Goal: Task Accomplishment & Management: Complete application form

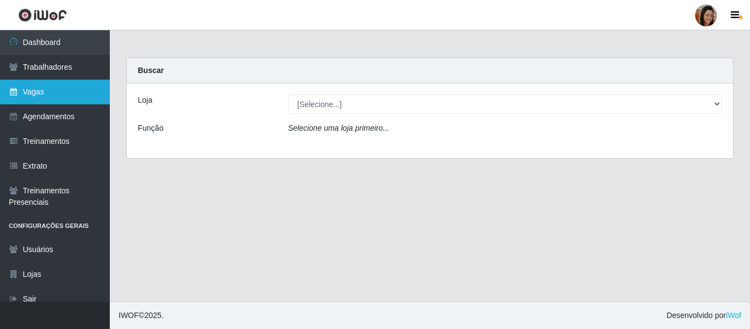
click at [37, 103] on link "Vagas" at bounding box center [55, 92] width 110 height 25
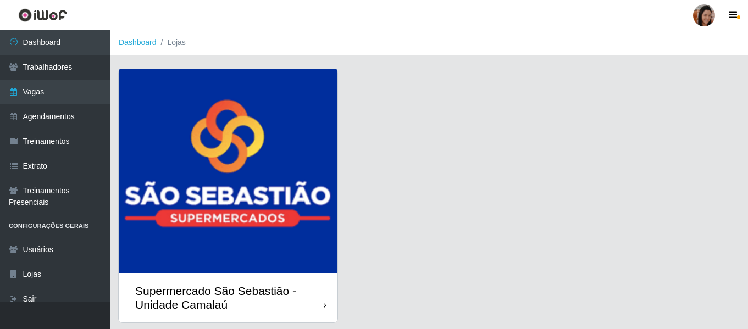
click at [209, 121] on img at bounding box center [228, 171] width 219 height 204
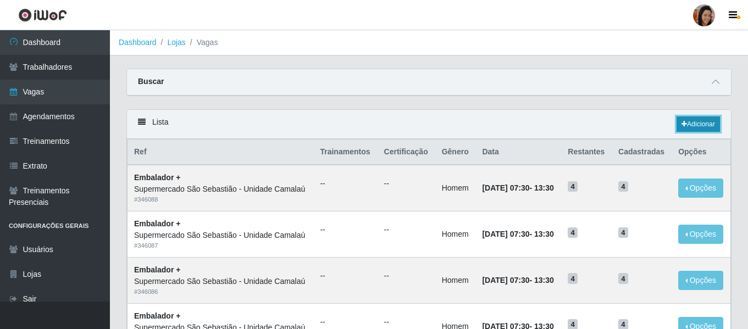
click at [705, 119] on link "Adicionar" at bounding box center [697, 123] width 43 height 15
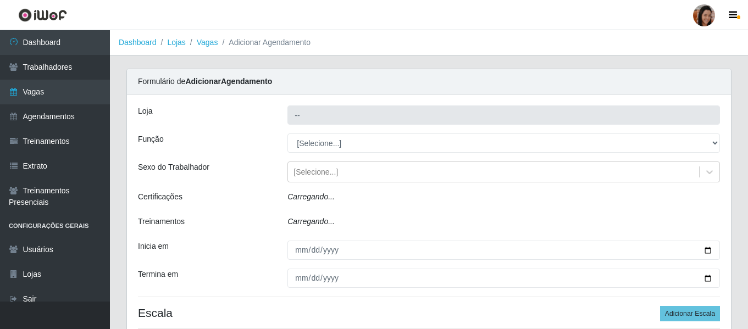
type input "Supermercado São Sebastião - Unidade Camalaú"
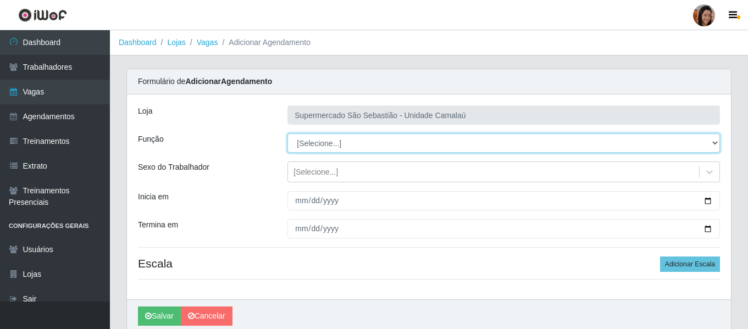
click at [331, 144] on select "[Selecione...] ASG ASG + ASG ++ Auxiliar de entrega + Auxiliar de entrega ++ Au…" at bounding box center [503, 143] width 432 height 19
select select "1"
click at [287, 134] on select "[Selecione...] ASG ASG + ASG ++ Auxiliar de entrega + Auxiliar de entrega ++ Au…" at bounding box center [503, 143] width 432 height 19
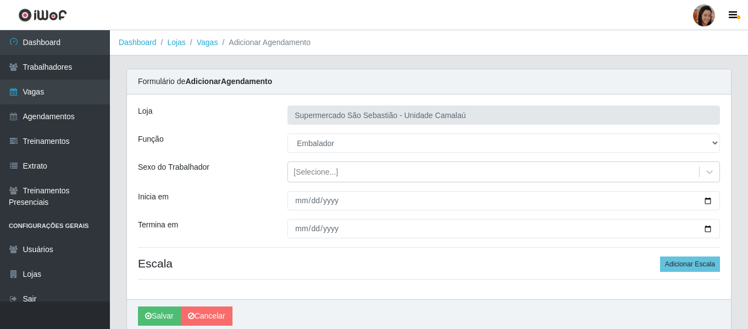
click at [264, 201] on div "Inicia em" at bounding box center [204, 200] width 149 height 19
click at [355, 174] on div "[Selecione...]" at bounding box center [493, 172] width 411 height 18
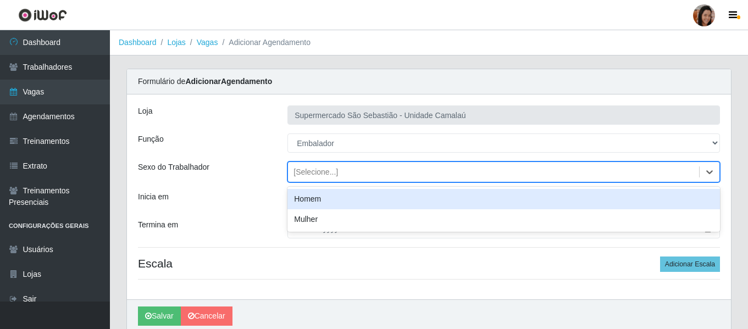
click at [319, 197] on div "Homem" at bounding box center [503, 199] width 432 height 20
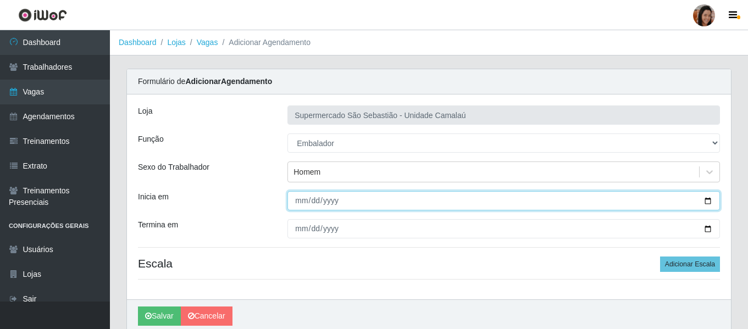
click at [301, 201] on input "Inicia em" at bounding box center [503, 200] width 432 height 19
type input "[DATE]"
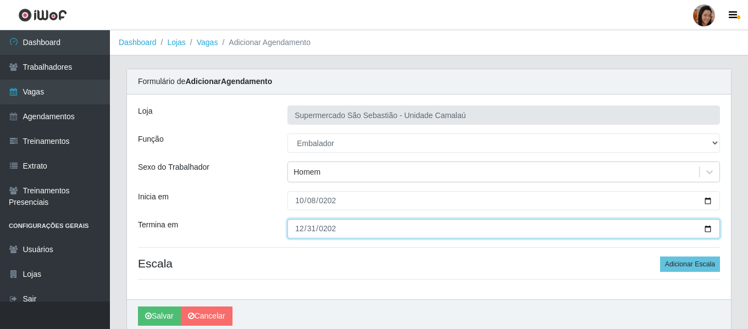
type input "[DATE]"
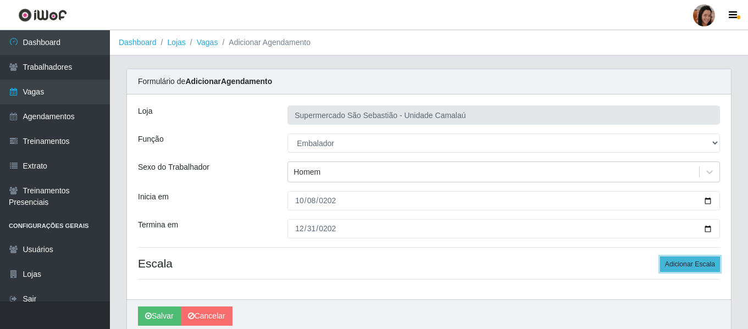
click at [717, 267] on button "Adicionar Escala" at bounding box center [690, 264] width 60 height 15
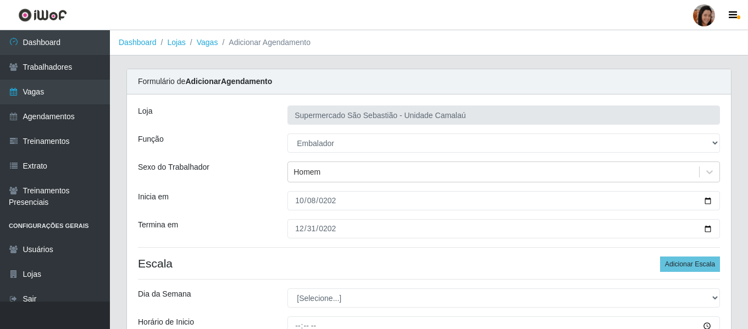
click at [288, 263] on h4 "Escala Adicionar Escala" at bounding box center [429, 264] width 582 height 14
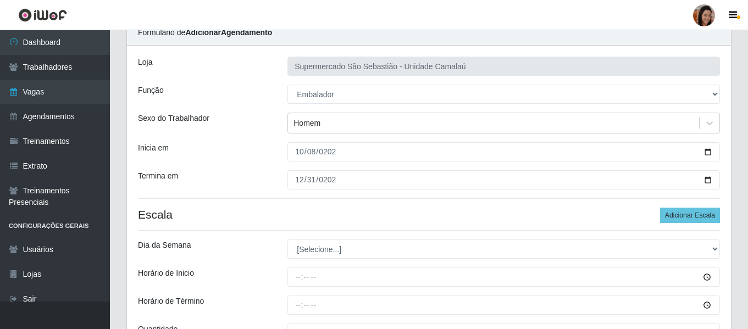
scroll to position [88, 0]
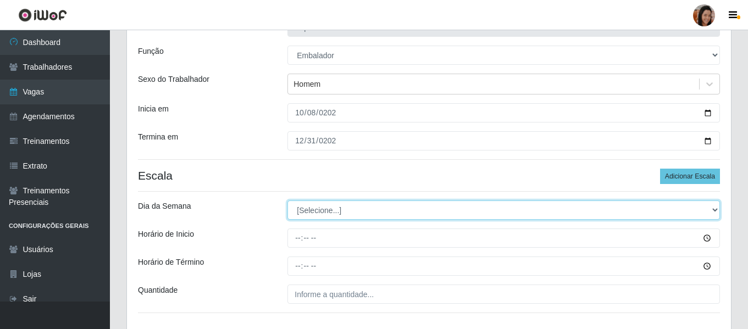
click at [320, 212] on select "[Selecione...] Segunda Terça Quarta Quinta Sexta Sábado Domingo" at bounding box center [503, 210] width 432 height 19
select select "4"
click at [287, 201] on select "[Selecione...] Segunda Terça Quarta Quinta Sexta Sábado Domingo" at bounding box center [503, 210] width 432 height 19
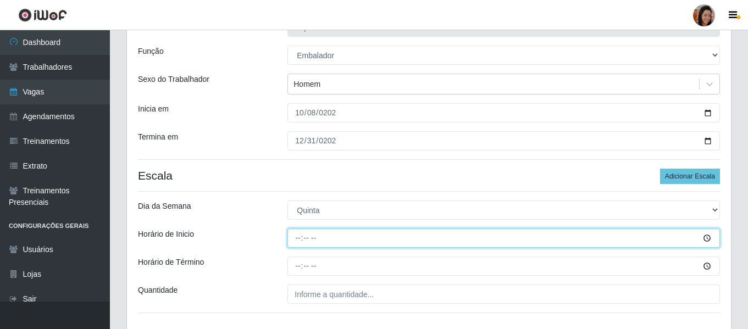
click at [299, 239] on input "Horário de Inicio" at bounding box center [503, 238] width 432 height 19
type input "08:00"
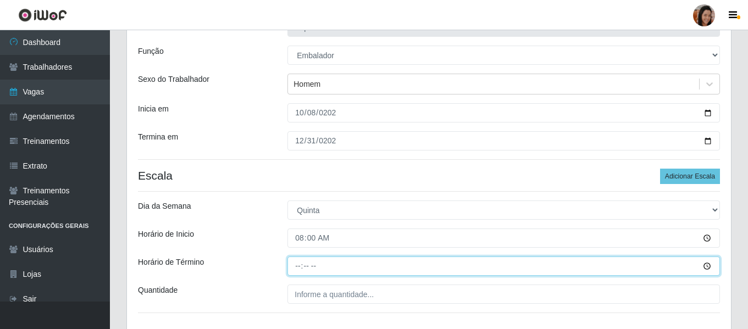
type input "12:00"
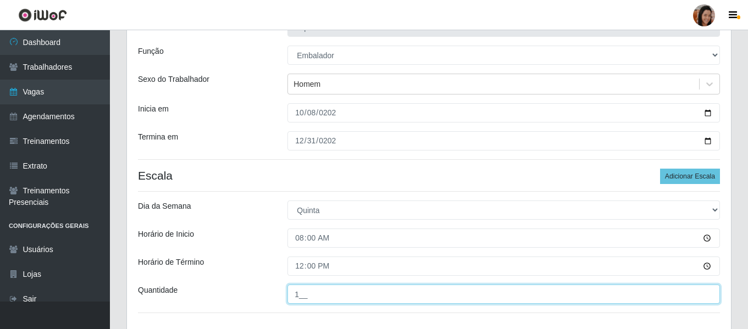
type input "1__"
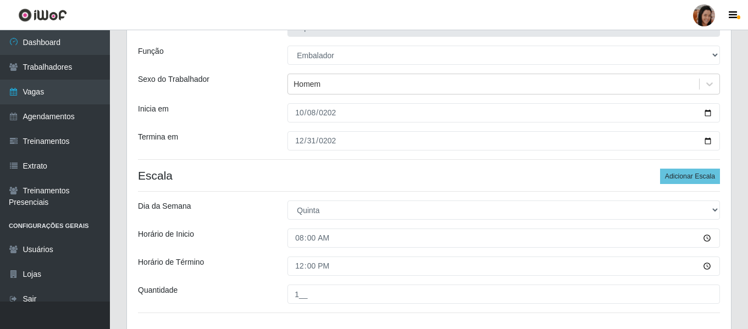
click at [255, 256] on div "Loja Supermercado São Sebastião - Unidade Camalaú Função [Selecione...] ASG ASG…" at bounding box center [429, 170] width 604 height 326
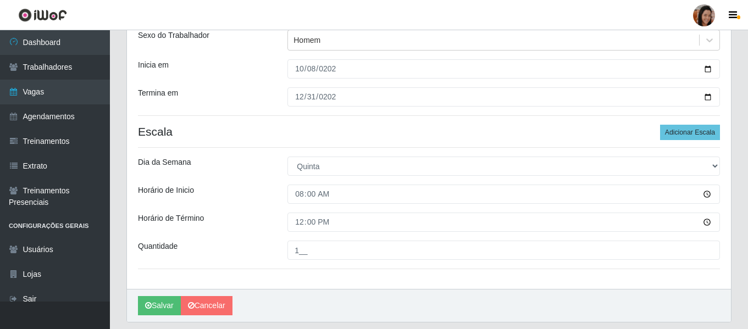
scroll to position [166, 0]
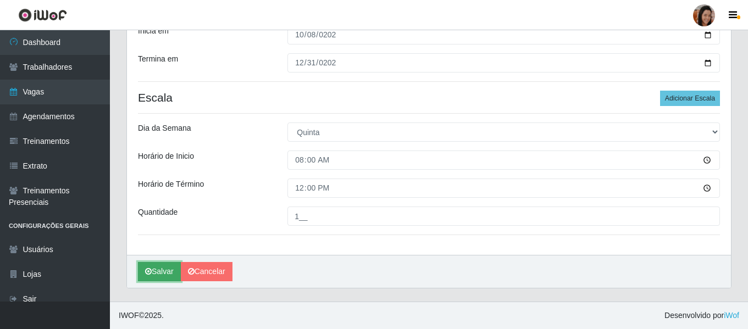
click at [160, 275] on button "Salvar" at bounding box center [159, 271] width 43 height 19
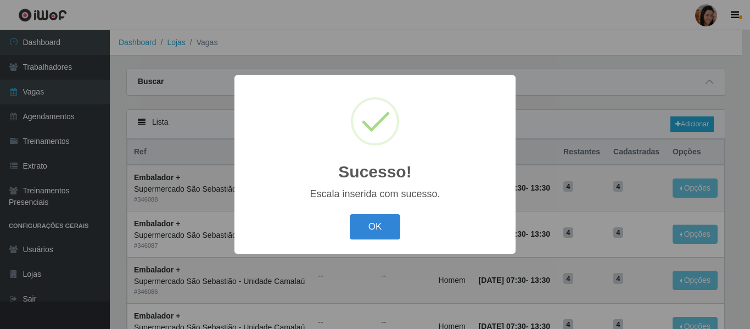
click at [350, 214] on button "OK" at bounding box center [375, 227] width 51 height 26
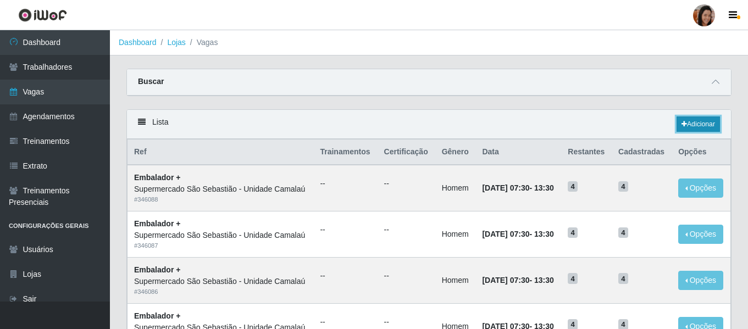
click at [699, 127] on link "Adicionar" at bounding box center [697, 123] width 43 height 15
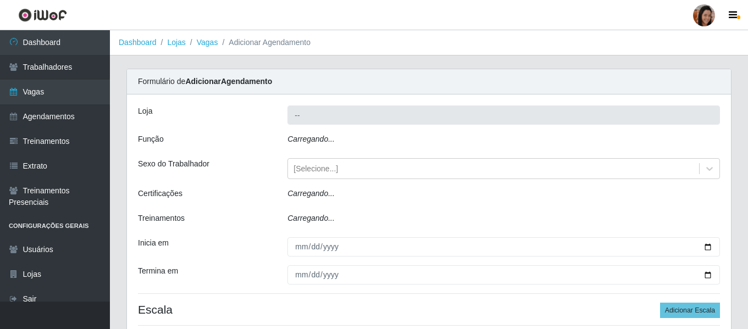
type input "Supermercado São Sebastião - Unidade Camalaú"
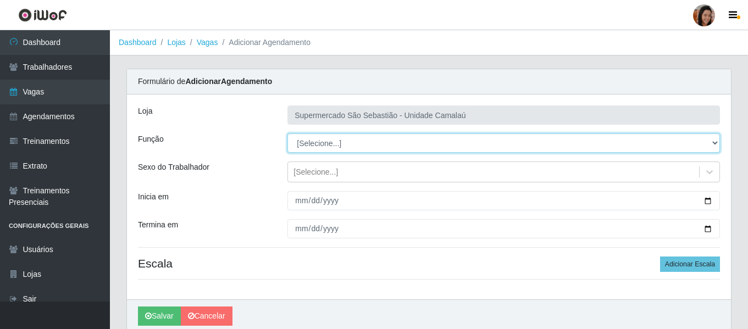
click at [330, 145] on select "[Selecione...] ASG ASG + ASG ++ Auxiliar de entrega + Auxiliar de entrega ++ Au…" at bounding box center [503, 143] width 432 height 19
select select "1"
click at [287, 134] on select "[Selecione...] ASG ASG + ASG ++ Auxiliar de entrega + Auxiliar de entrega ++ Au…" at bounding box center [503, 143] width 432 height 19
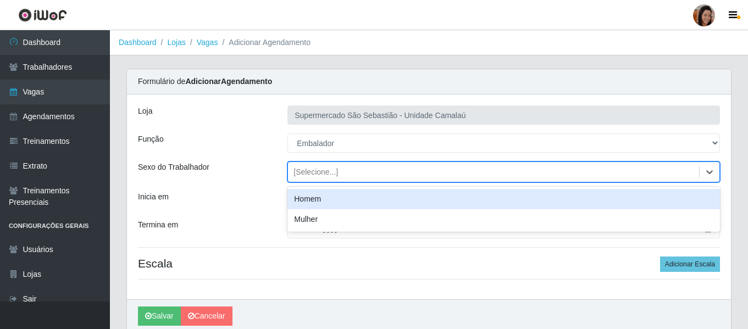
click at [308, 167] on div "[Selecione...]" at bounding box center [315, 172] width 45 height 12
click at [315, 200] on div "Homem" at bounding box center [503, 199] width 432 height 20
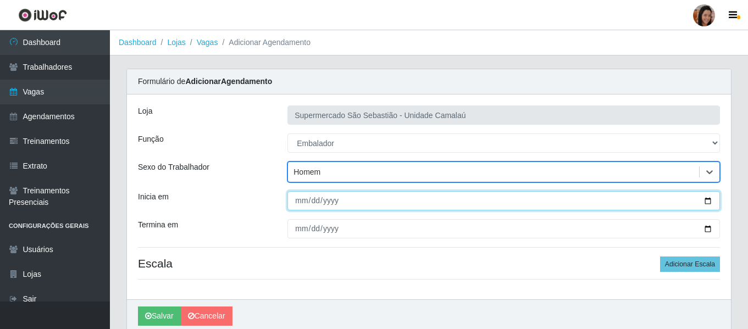
click at [299, 202] on input "Inicia em" at bounding box center [503, 200] width 432 height 19
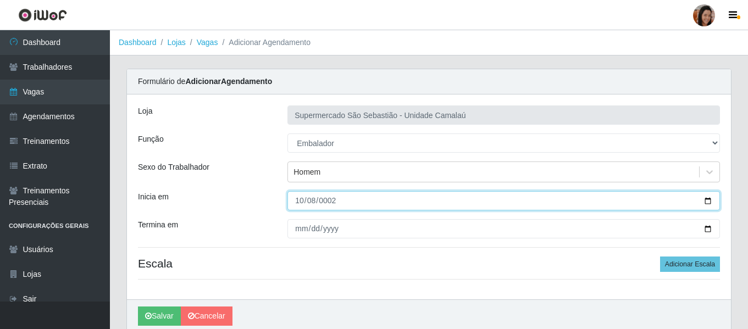
type input "0025-10-08"
type input "[DATE]"
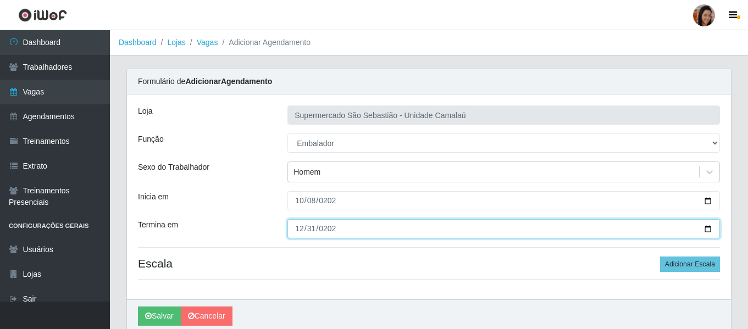
type input "[DATE]"
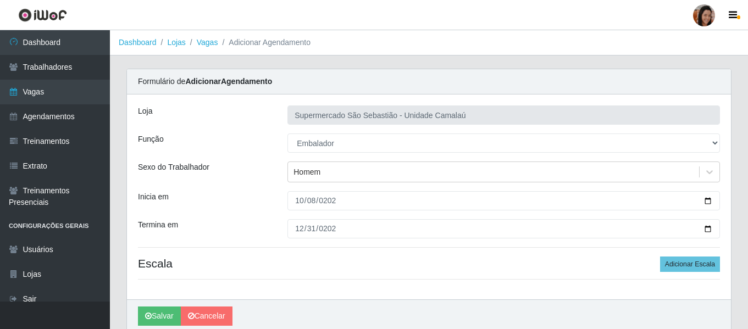
click at [732, 272] on div "Carregando... Formulário de Adicionar Agendamento Loja Supermercado São Sebasti…" at bounding box center [428, 207] width 621 height 277
click at [691, 264] on button "Adicionar Escala" at bounding box center [690, 264] width 60 height 15
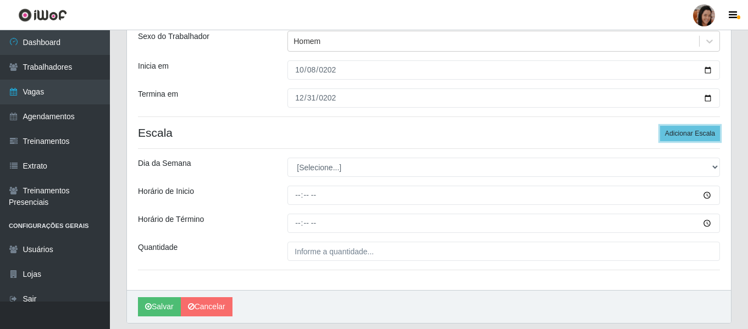
scroll to position [132, 0]
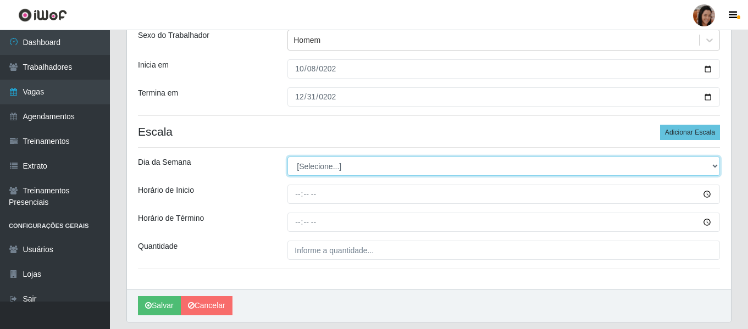
click at [363, 171] on select "[Selecione...] Segunda Terça Quarta Quinta Sexta Sábado Domingo" at bounding box center [503, 166] width 432 height 19
select select "5"
click at [287, 157] on select "[Selecione...] Segunda Terça Quarta Quinta Sexta Sábado Domingo" at bounding box center [503, 166] width 432 height 19
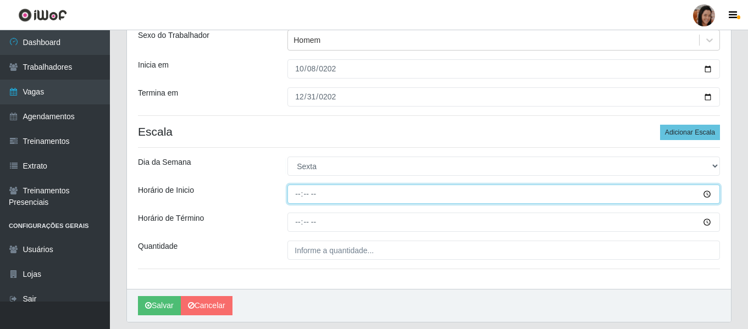
click at [292, 197] on input "Horário de Inicio" at bounding box center [503, 194] width 432 height 19
type input "08:00"
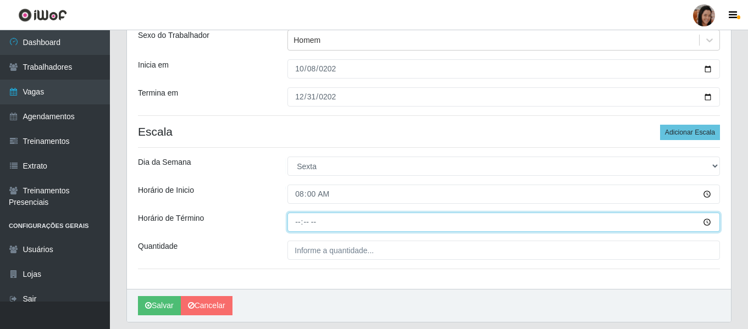
type input "12:00"
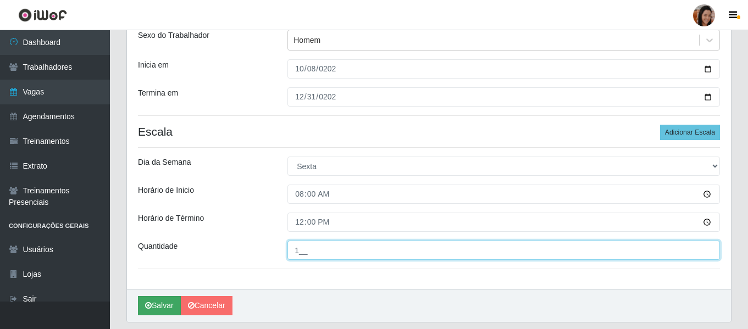
type input "1__"
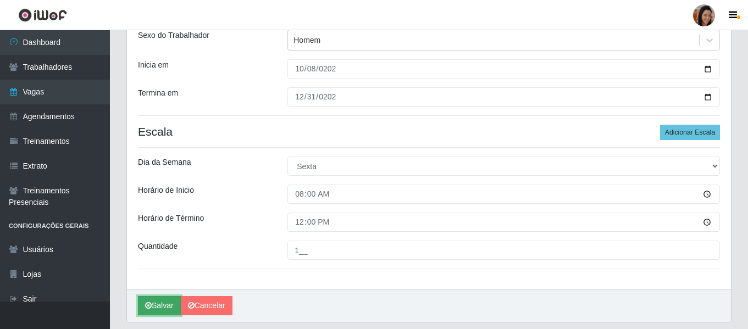
click at [150, 298] on button "Salvar" at bounding box center [159, 305] width 43 height 19
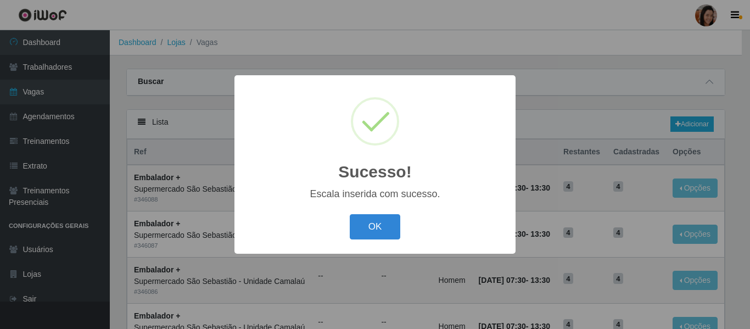
click at [350, 214] on button "OK" at bounding box center [375, 227] width 51 height 26
